Goal: Information Seeking & Learning: Learn about a topic

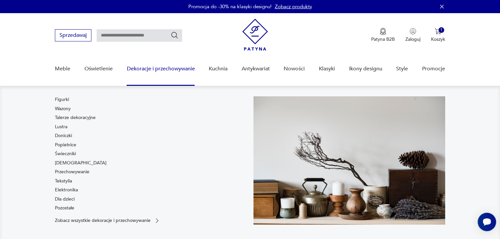
click at [148, 68] on link "Dekoracje i przechowywanie" at bounding box center [161, 68] width 68 height 25
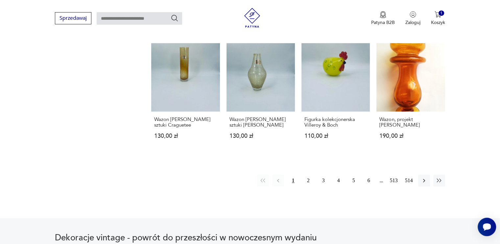
scroll to position [658, 0]
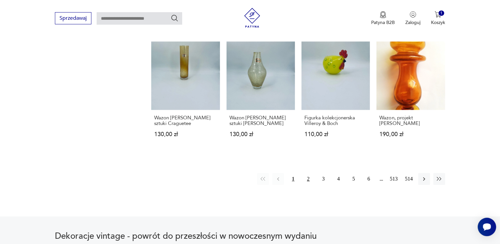
click at [312, 173] on button "2" at bounding box center [308, 179] width 12 height 12
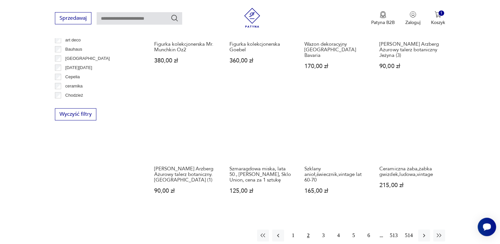
scroll to position [585, 0]
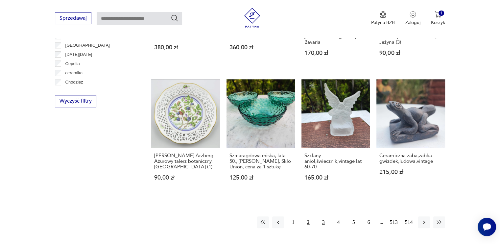
click at [326, 216] on button "3" at bounding box center [323, 222] width 12 height 12
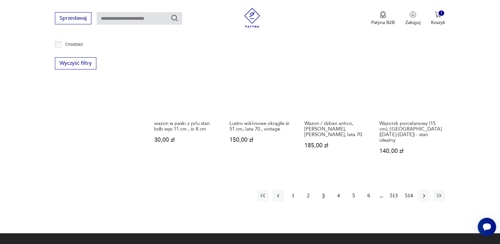
scroll to position [633, 0]
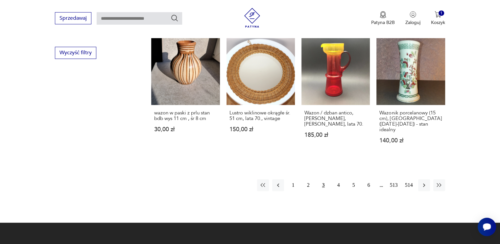
click at [337, 180] on button "4" at bounding box center [339, 185] width 12 height 12
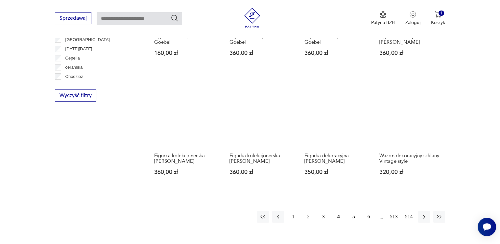
scroll to position [607, 0]
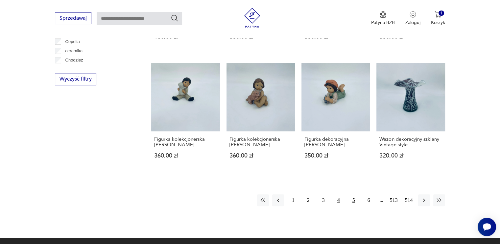
click at [355, 196] on button "5" at bounding box center [354, 200] width 12 height 12
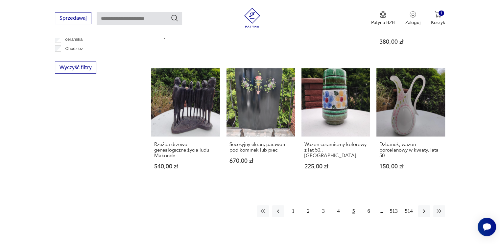
scroll to position [619, 0]
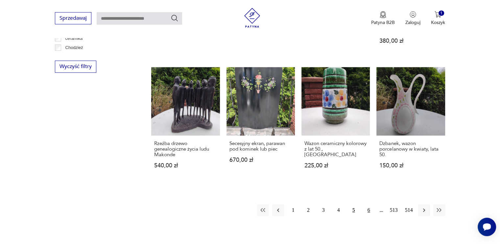
click at [369, 204] on button "6" at bounding box center [369, 210] width 12 height 12
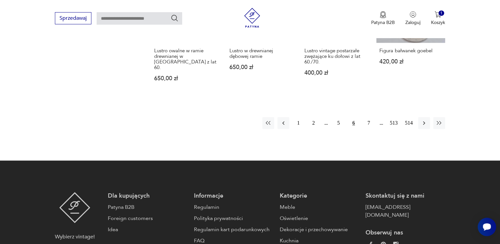
scroll to position [706, 0]
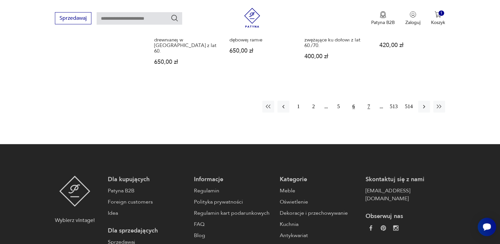
click at [364, 103] on button "7" at bounding box center [369, 107] width 12 height 12
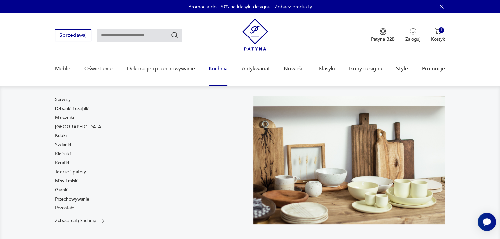
click at [223, 70] on link "Kuchnia" at bounding box center [218, 68] width 19 height 25
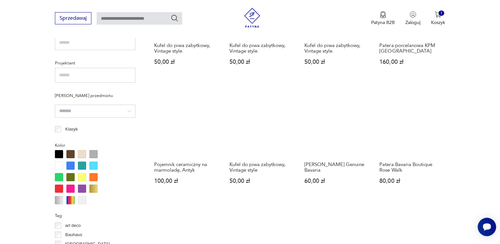
scroll to position [586, 0]
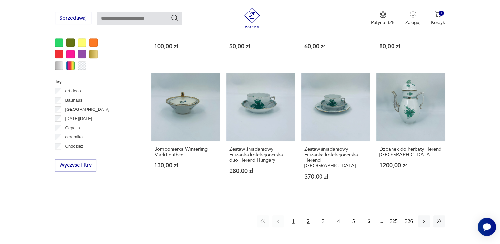
click at [306, 216] on button "2" at bounding box center [308, 221] width 12 height 12
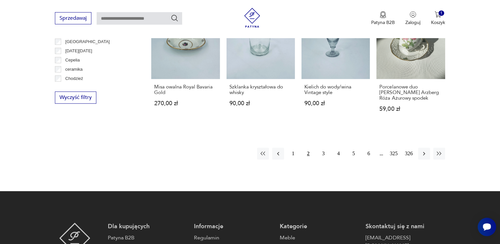
scroll to position [656, 0]
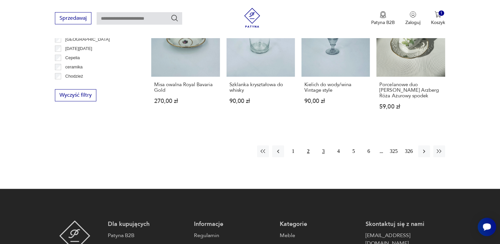
click at [320, 145] on button "3" at bounding box center [323, 151] width 12 height 12
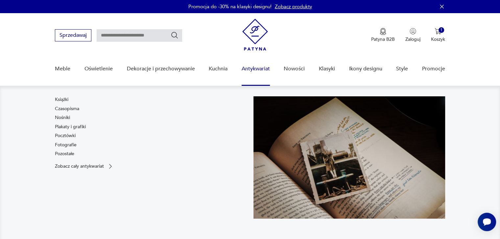
click at [264, 69] on link "Antykwariat" at bounding box center [256, 68] width 28 height 25
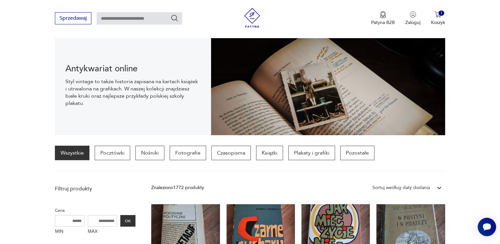
scroll to position [87, 0]
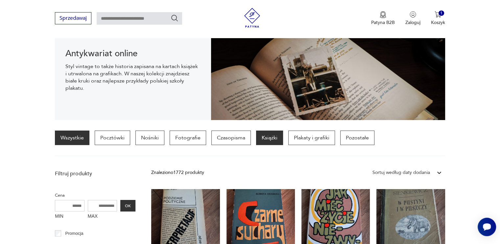
click at [265, 130] on p "Książki" at bounding box center [269, 137] width 27 height 14
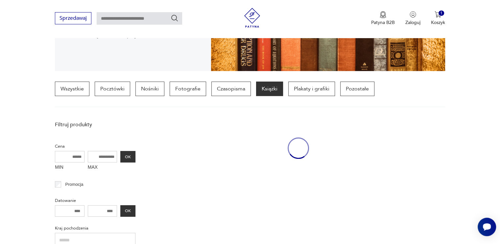
scroll to position [155, 0]
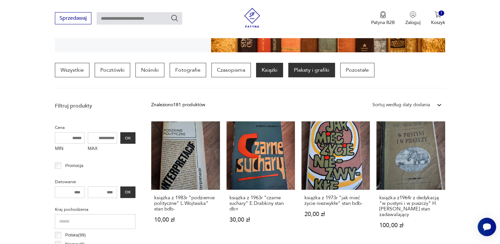
click at [313, 69] on p "Plakaty i grafiki" at bounding box center [311, 70] width 47 height 14
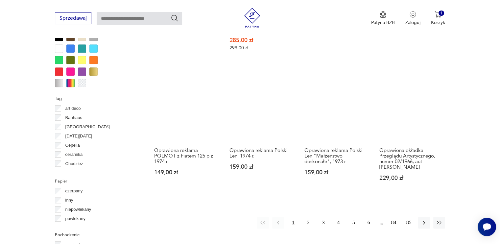
scroll to position [617, 0]
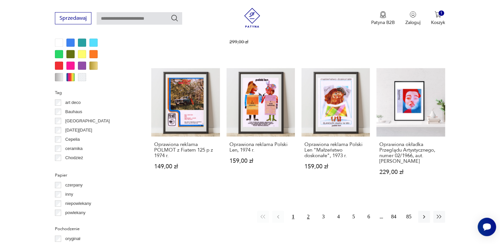
click at [312, 211] on button "2" at bounding box center [308, 217] width 12 height 12
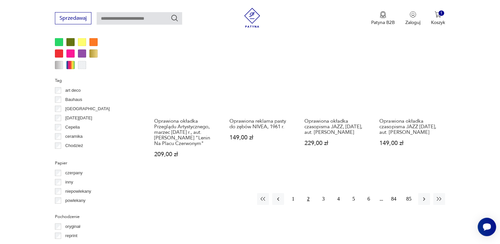
scroll to position [632, 0]
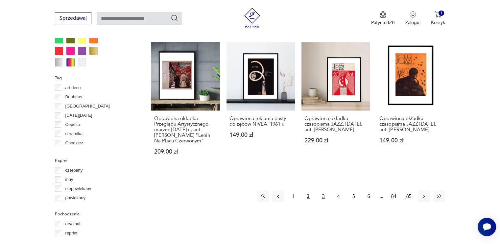
click at [325, 196] on button "3" at bounding box center [323, 196] width 12 height 12
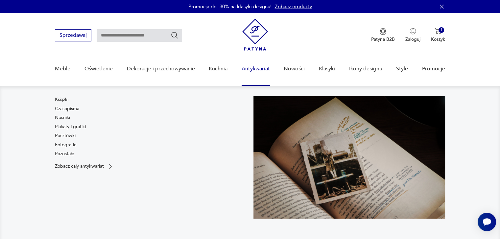
click at [254, 66] on link "Antykwariat" at bounding box center [256, 68] width 28 height 25
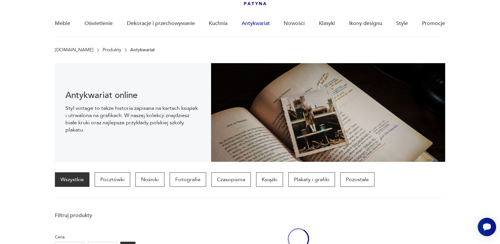
scroll to position [46, 0]
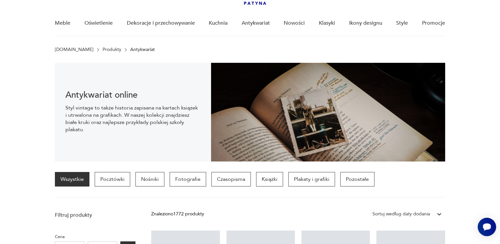
click at [333, 177] on div "Wszystkie Pocztówki Nośniki Fotografie Czasopisma Książki Plakaty i grafiki Poz…" at bounding box center [214, 179] width 319 height 14
click at [351, 177] on p "Pozostałe" at bounding box center [357, 179] width 34 height 14
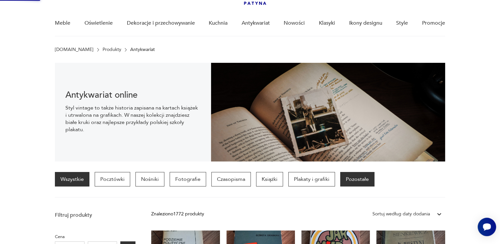
click at [351, 177] on p "Pozostałe" at bounding box center [357, 179] width 34 height 14
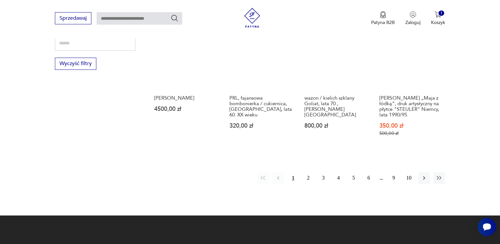
scroll to position [636, 0]
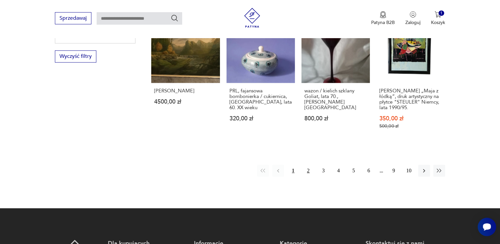
click at [307, 165] on button "2" at bounding box center [308, 171] width 12 height 12
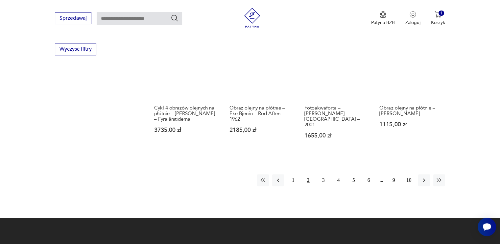
scroll to position [670, 0]
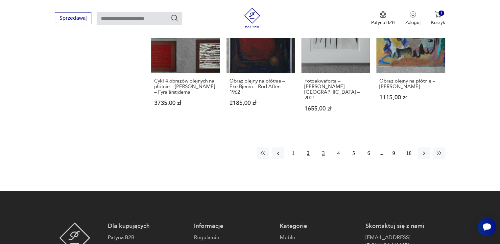
click at [322, 147] on button "3" at bounding box center [323, 153] width 12 height 12
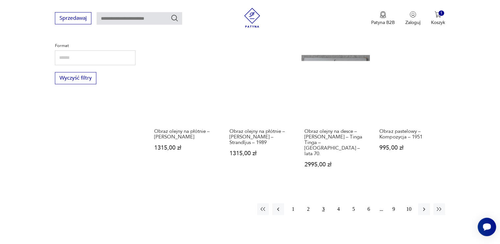
scroll to position [623, 0]
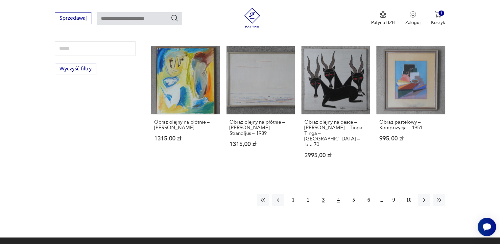
click at [337, 194] on button "4" at bounding box center [339, 200] width 12 height 12
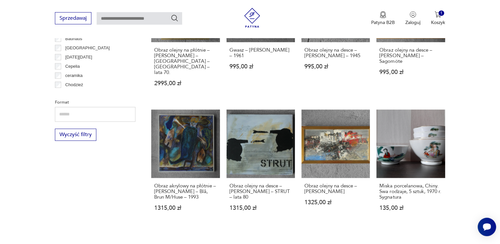
scroll to position [603, 0]
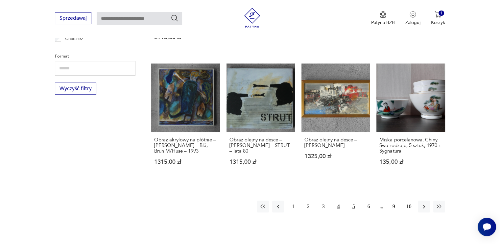
click at [355, 200] on button "5" at bounding box center [354, 206] width 12 height 12
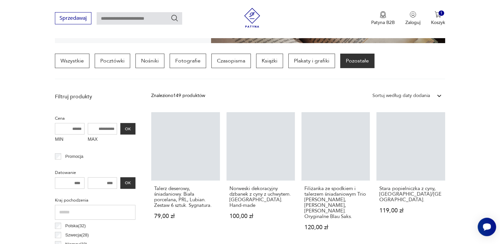
scroll to position [155, 0]
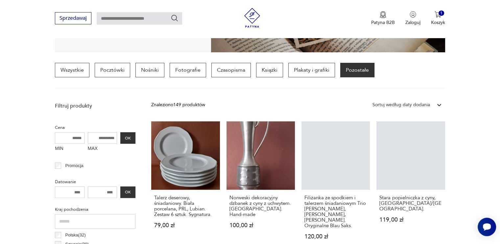
click at [355, 184] on link "Filiżanka ze spodkiem i talerzem śniadaniowym Trio [PERSON_NAME], [PERSON_NAME]…" at bounding box center [335, 186] width 68 height 131
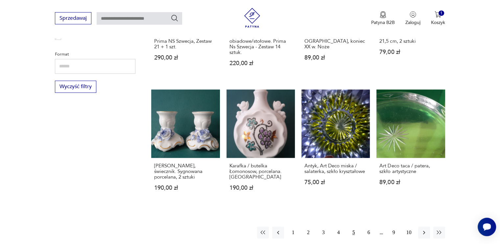
scroll to position [617, 0]
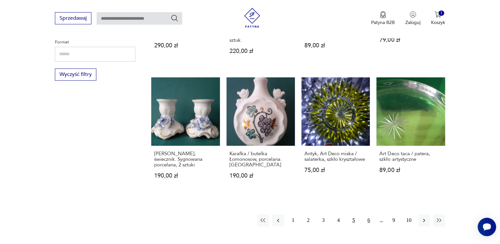
click at [365, 214] on button "6" at bounding box center [369, 220] width 12 height 12
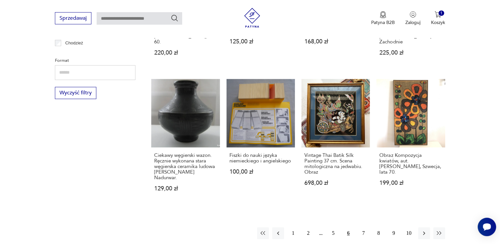
scroll to position [606, 0]
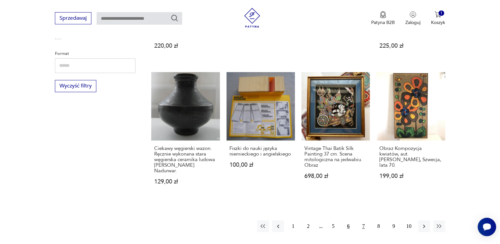
click at [366, 220] on button "7" at bounding box center [364, 226] width 12 height 12
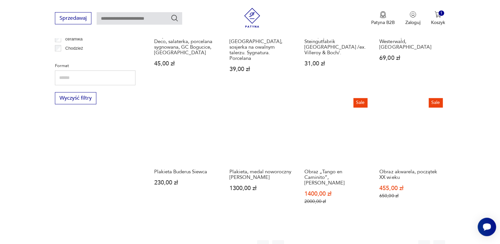
scroll to position [618, 0]
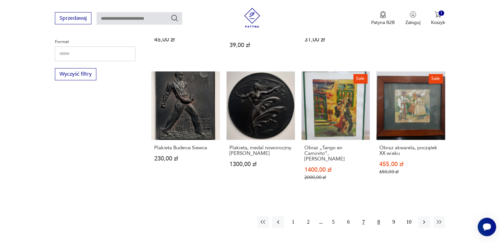
click at [381, 216] on button "8" at bounding box center [379, 222] width 12 height 12
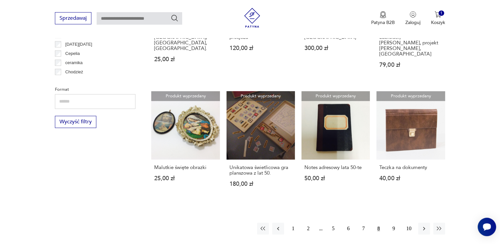
scroll to position [195, 0]
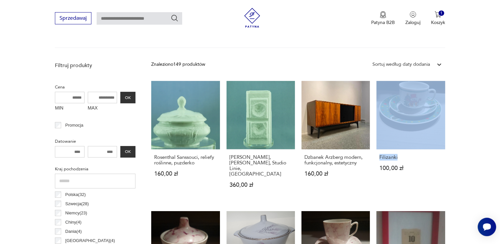
drag, startPoint x: 494, startPoint y: 71, endPoint x: 498, endPoint y: 165, distance: 94.1
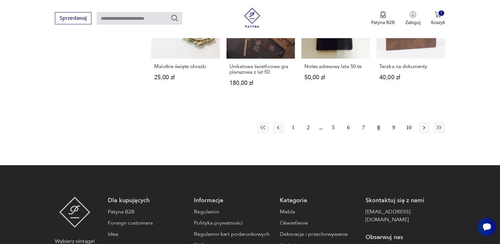
scroll to position [692, 0]
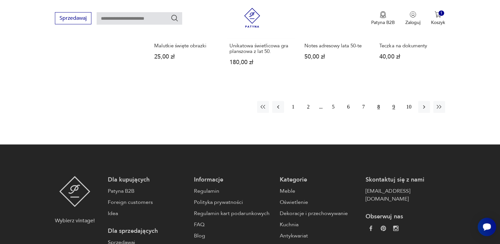
click at [394, 101] on button "9" at bounding box center [394, 107] width 12 height 12
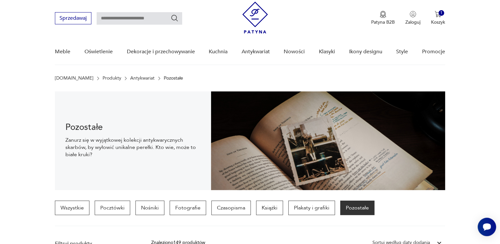
scroll to position [14, 0]
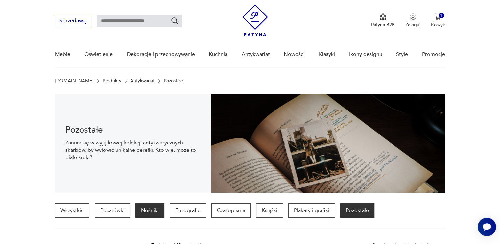
click at [150, 213] on p "Nośniki" at bounding box center [149, 210] width 29 height 14
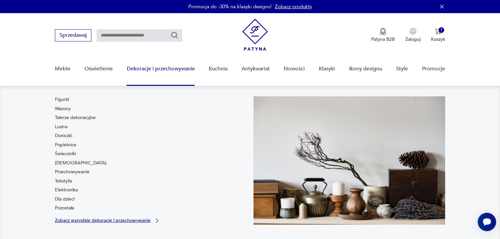
click at [126, 221] on p "Zobacz wszystkie dekoracje i przechowywanie" at bounding box center [103, 220] width 96 height 4
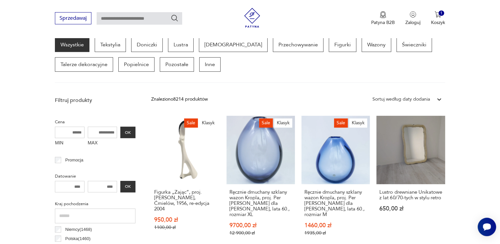
scroll to position [174, 0]
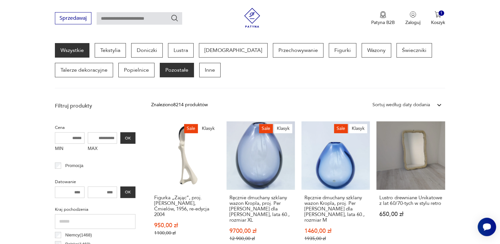
click at [184, 70] on p "Pozostałe" at bounding box center [177, 70] width 34 height 14
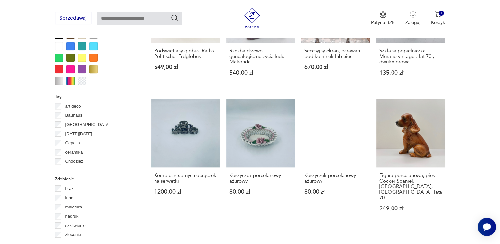
scroll to position [593, 0]
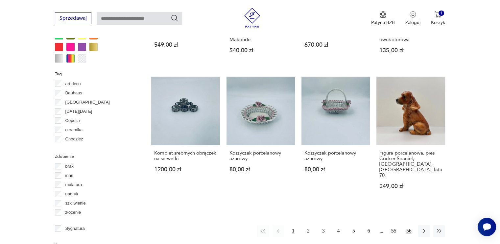
drag, startPoint x: 404, startPoint y: 220, endPoint x: 407, endPoint y: 207, distance: 12.5
click at [407, 207] on div "Znaleziono 893 produkty Filtruj Sortuj według daty dodania Sortuj według daty d…" at bounding box center [297, 7] width 293 height 654
click at [407, 225] on button "56" at bounding box center [409, 231] width 12 height 12
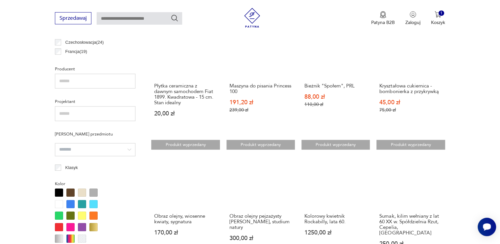
scroll to position [609, 0]
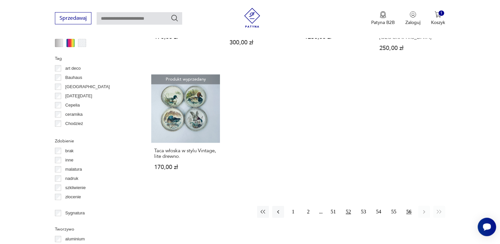
click at [351, 207] on button "52" at bounding box center [348, 212] width 12 height 12
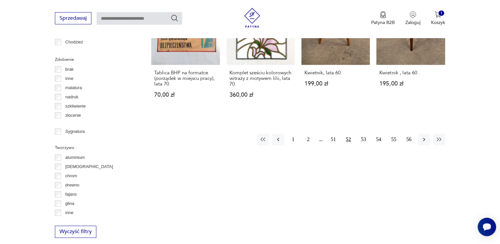
scroll to position [698, 0]
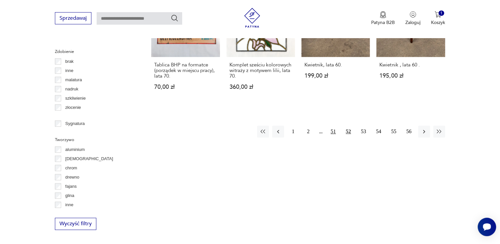
click at [331, 126] on button "51" at bounding box center [333, 132] width 12 height 12
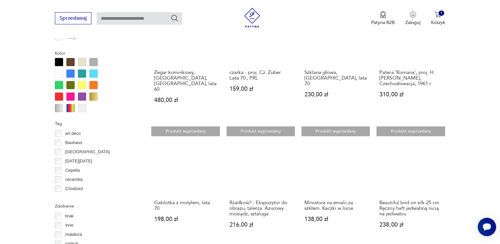
scroll to position [507, 0]
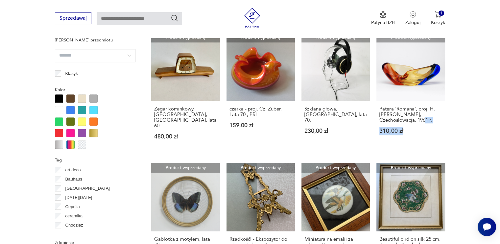
drag, startPoint x: 496, startPoint y: 115, endPoint x: 492, endPoint y: 143, distance: 28.2
click at [492, 143] on section "Filtruj produkty Cena MIN MAX OK Promocja Datowanie OK Kraj pochodzenia Polska …" at bounding box center [250, 109] width 500 height 686
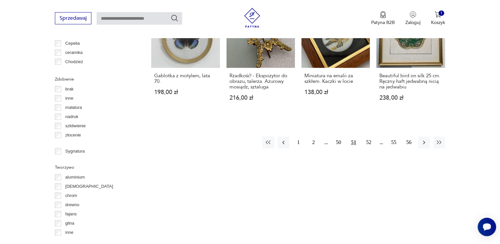
scroll to position [673, 0]
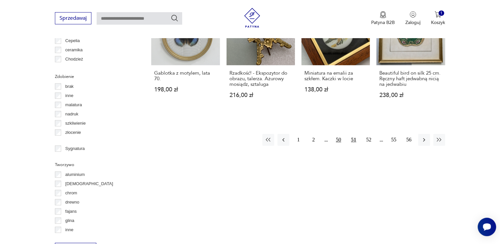
click at [339, 134] on button "50" at bounding box center [339, 140] width 12 height 12
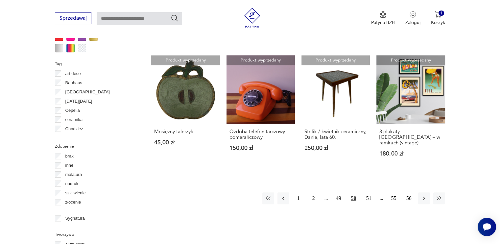
scroll to position [618, 0]
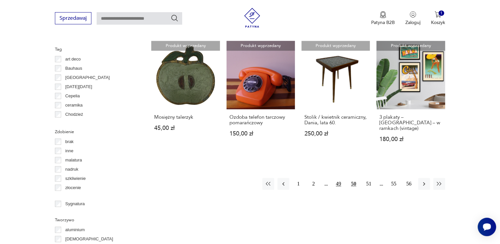
click at [336, 178] on button "49" at bounding box center [339, 184] width 12 height 12
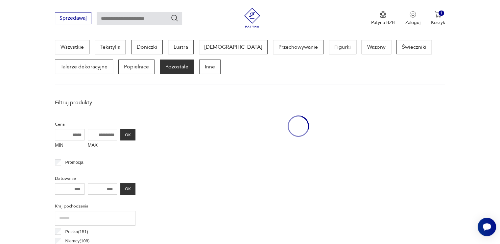
scroll to position [174, 0]
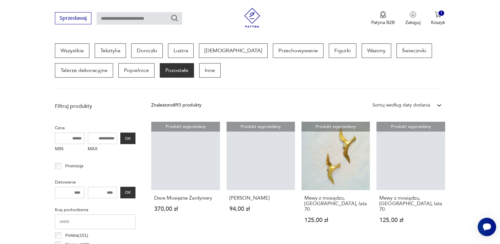
click at [141, 18] on input "text" at bounding box center [139, 18] width 85 height 12
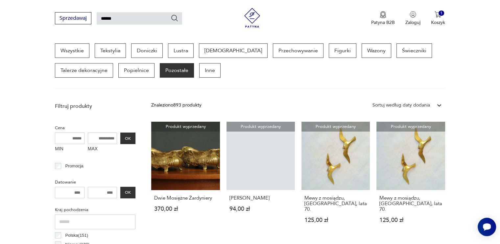
type input "******"
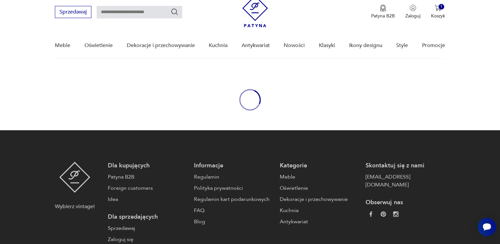
type input "******"
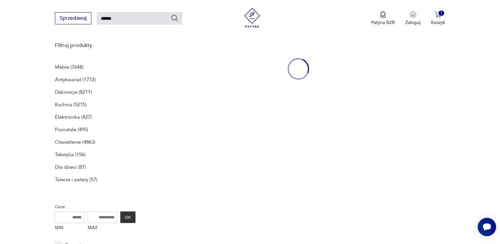
scroll to position [85, 0]
click at [255, 20] on img at bounding box center [252, 18] width 20 height 20
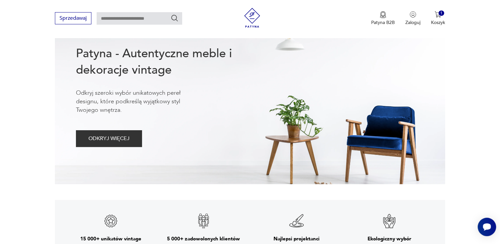
click at [137, 19] on input "text" at bounding box center [139, 18] width 85 height 12
type input "******"
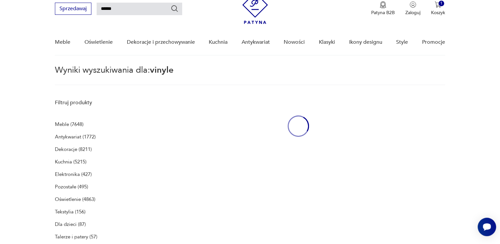
scroll to position [23, 0]
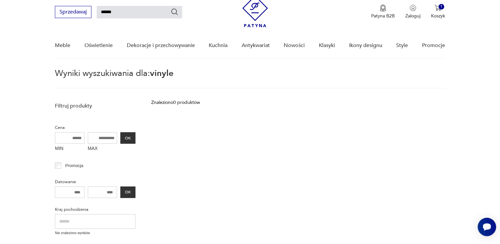
click at [105, 12] on input "******" at bounding box center [139, 12] width 85 height 12
type input "******"
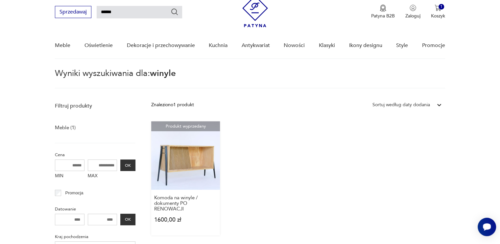
click at [176, 160] on link "Produkt wyprzedany Komoda na winyle / dokumenty PO RENOWACJI 1600,00 zł" at bounding box center [185, 178] width 68 height 114
